Goal: Task Accomplishment & Management: Manage account settings

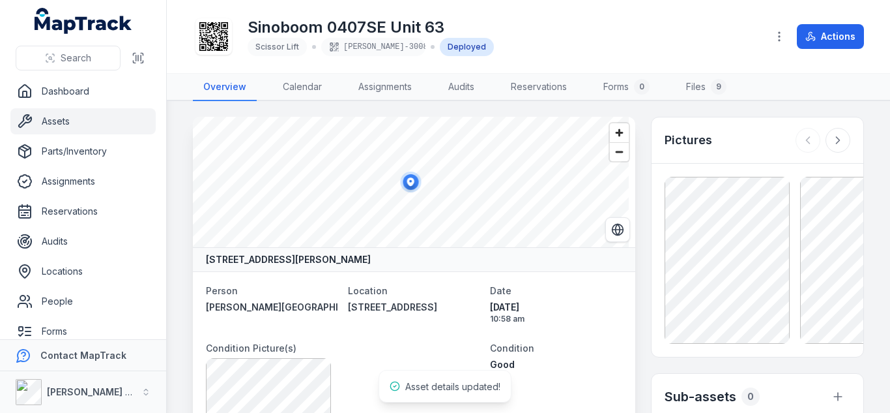
scroll to position [378, 0]
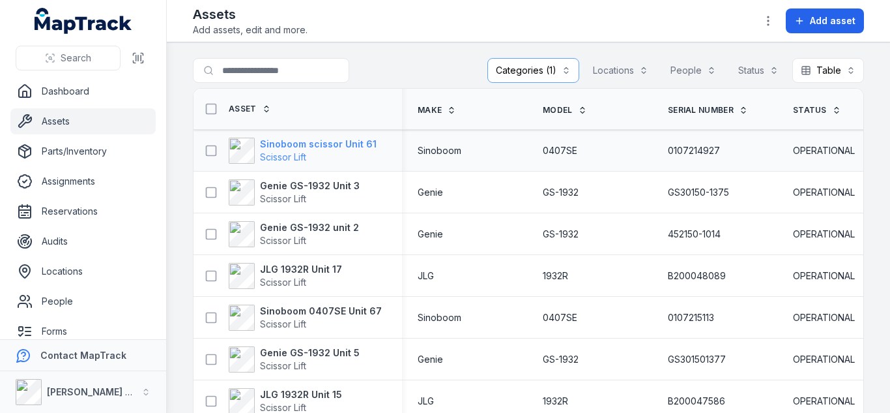
click at [356, 144] on strong "Sinoboom scissor Unit 61" at bounding box center [318, 144] width 117 height 13
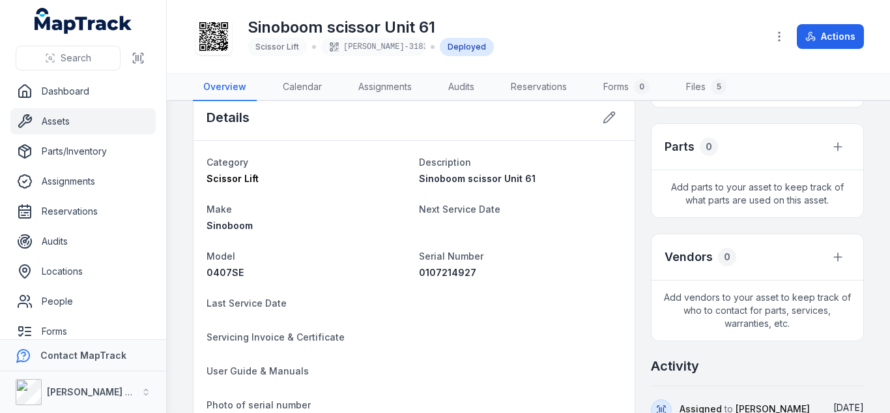
scroll to position [373, 0]
click at [238, 270] on span "0407SE" at bounding box center [225, 271] width 37 height 11
copy span "0407SE"
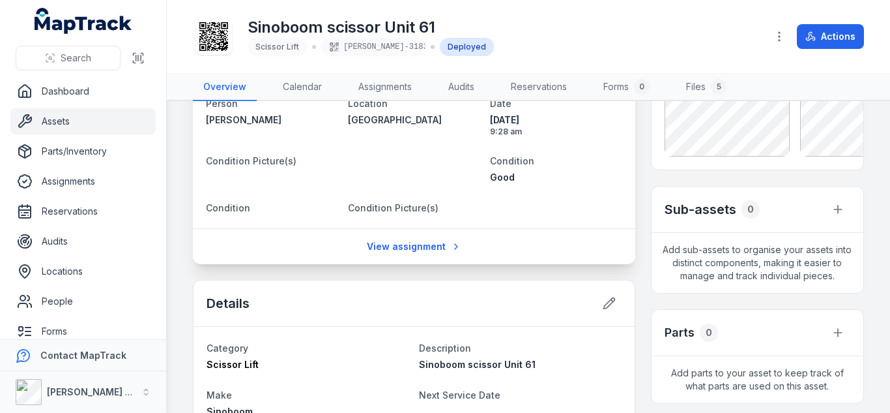
scroll to position [186, 0]
click at [615, 302] on button at bounding box center [609, 303] width 25 height 25
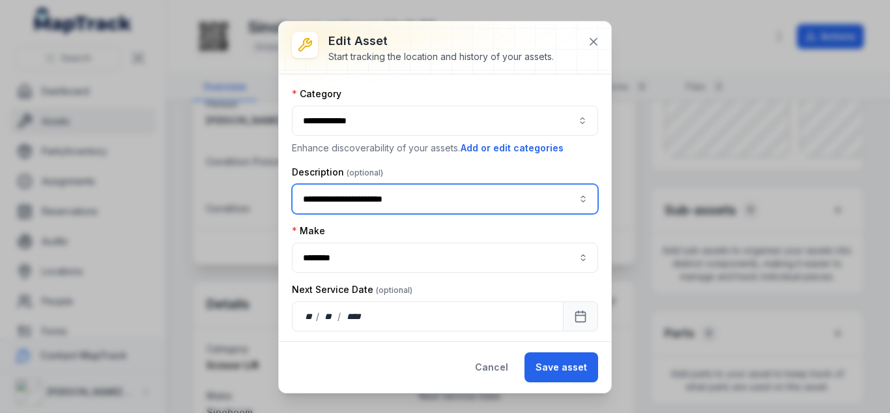
click at [364, 204] on input "**********" at bounding box center [445, 199] width 306 height 30
paste input "asset-edit:description-label"
click at [433, 235] on div "" Sinoboom 0407SE Unit 61 "" at bounding box center [440, 233] width 269 height 13
type input "**********"
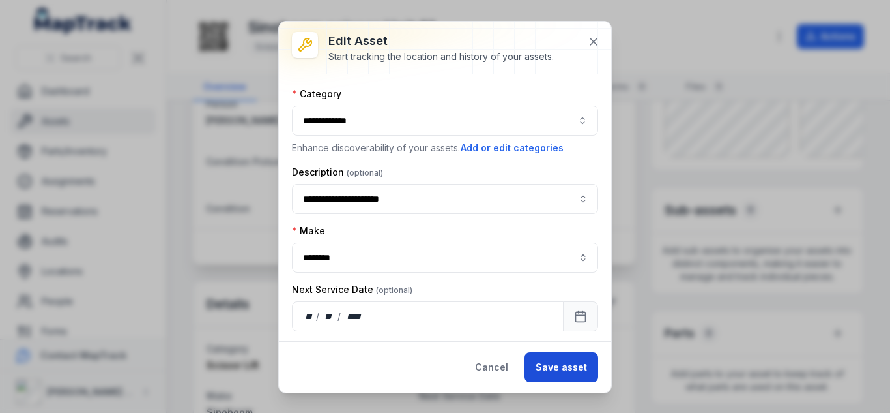
click at [573, 375] on button "Save asset" at bounding box center [562, 367] width 74 height 30
